Goal: Task Accomplishment & Management: Manage account settings

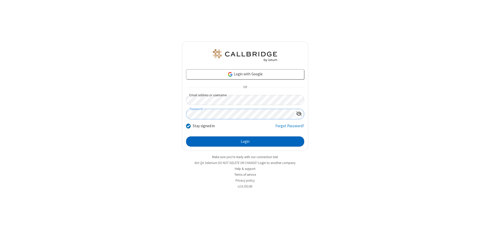
click at [245, 141] on button "Login" at bounding box center [245, 141] width 118 height 10
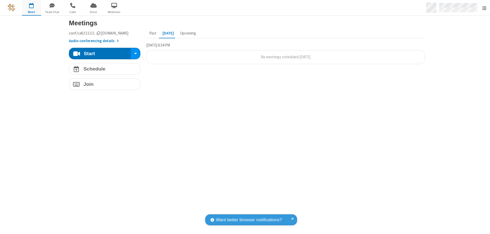
click at [484, 8] on span "Open menu" at bounding box center [484, 8] width 4 height 5
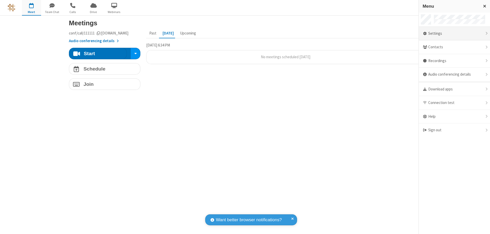
click at [454, 33] on div "Settings" at bounding box center [453, 34] width 71 height 14
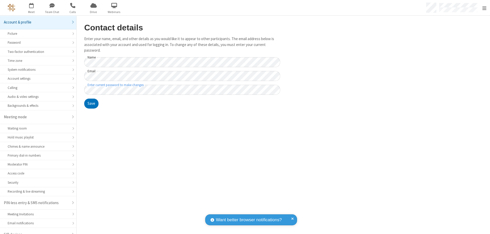
scroll to position [7, 0]
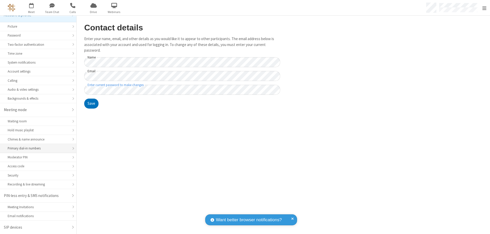
click at [36, 148] on div "Primary dial-in numbers" at bounding box center [38, 148] width 61 height 5
